Goal: Information Seeking & Learning: Learn about a topic

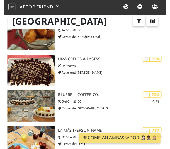
scroll to position [489, 0]
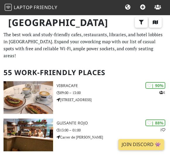
click at [155, 23] on icon "button" at bounding box center [155, 22] width 6 height 5
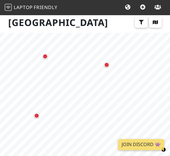
click at [43, 57] on div "Map marker" at bounding box center [44, 56] width 5 height 5
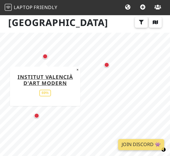
click at [65, 91] on div "Institut Valencià d'Art Modern 69%" at bounding box center [45, 86] width 64 height 31
click at [58, 79] on link "Institut Valencià d'Art Modern" at bounding box center [45, 80] width 55 height 13
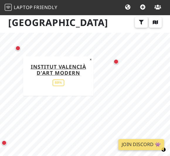
click at [117, 60] on div "Map marker" at bounding box center [115, 61] width 5 height 5
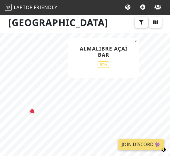
click at [34, 110] on div "Map marker" at bounding box center [32, 112] width 12 height 12
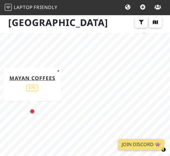
click at [43, 79] on link "Mayan Coffees" at bounding box center [32, 78] width 46 height 7
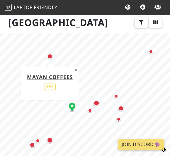
click at [97, 102] on div "Map marker" at bounding box center [96, 103] width 6 height 6
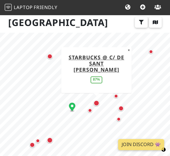
click at [89, 110] on div "Map marker" at bounding box center [90, 111] width 4 height 4
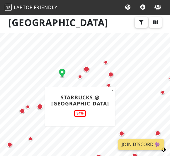
click at [111, 74] on div "Map marker" at bounding box center [110, 74] width 5 height 5
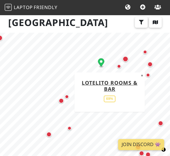
click at [61, 101] on div "Map marker" at bounding box center [67, 97] width 12 height 12
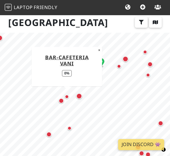
click at [80, 94] on div "Map marker" at bounding box center [79, 96] width 6 height 6
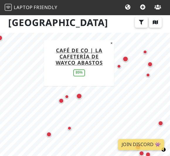
click at [92, 54] on link "Café de CO | La cafetería de Wayco Abastos" at bounding box center [79, 56] width 47 height 19
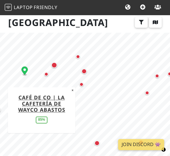
click at [84, 71] on div "Map marker" at bounding box center [83, 71] width 5 height 5
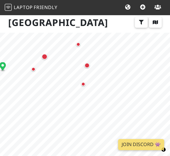
click at [85, 83] on div "Map marker" at bounding box center [83, 85] width 12 height 12
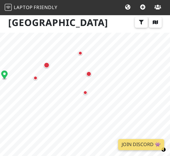
click at [90, 74] on div "Map marker" at bounding box center [88, 73] width 5 height 5
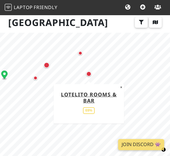
click at [46, 63] on div "Map marker" at bounding box center [47, 65] width 6 height 6
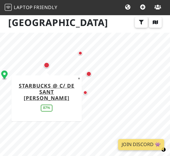
click at [59, 91] on link "Starbucks @ C/ de Sant Vicent Màrtir" at bounding box center [47, 91] width 56 height 19
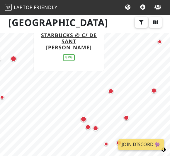
click at [112, 91] on div "Map marker" at bounding box center [110, 91] width 5 height 5
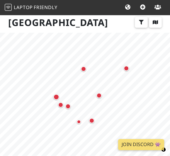
click at [57, 98] on div "Map marker" at bounding box center [56, 97] width 6 height 6
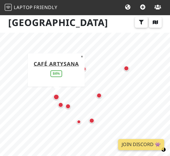
click at [47, 67] on link "Café ArtySana" at bounding box center [56, 63] width 45 height 7
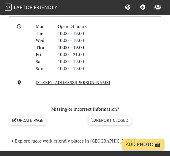
scroll to position [552, 0]
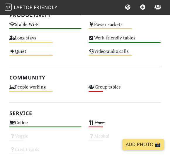
scroll to position [301, 0]
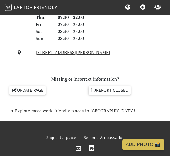
scroll to position [605, 0]
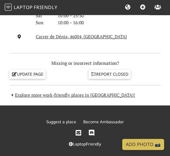
scroll to position [603, 0]
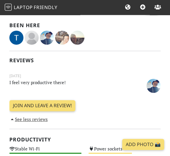
click at [25, 120] on link "See less reviews" at bounding box center [28, 120] width 38 height 6
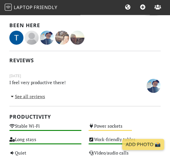
scroll to position [154, 0]
click at [18, 96] on link "See all reviews" at bounding box center [27, 97] width 36 height 6
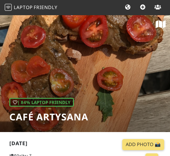
scroll to position [0, 0]
